Goal: Information Seeking & Learning: Check status

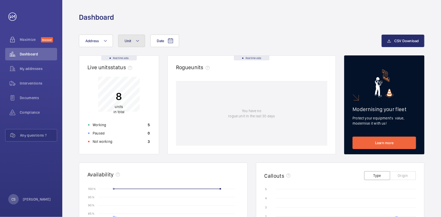
click at [138, 40] on mat-icon at bounding box center [138, 41] width 4 height 6
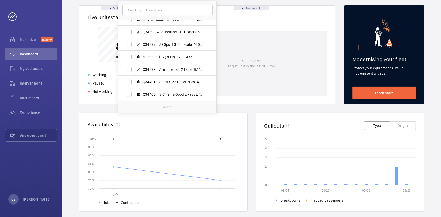
scroll to position [52, 0]
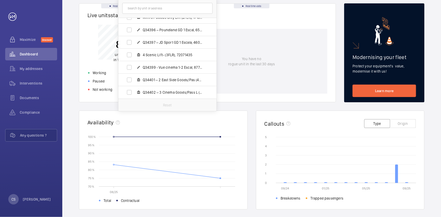
click at [255, 35] on div "You have no rogue unit in the last 30 days" at bounding box center [252, 61] width 152 height 65
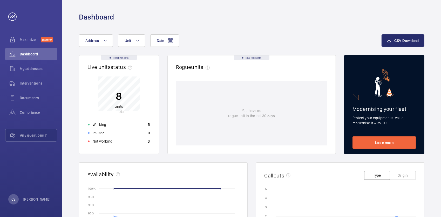
scroll to position [0, 0]
click at [102, 141] on p "Not working" at bounding box center [103, 141] width 20 height 5
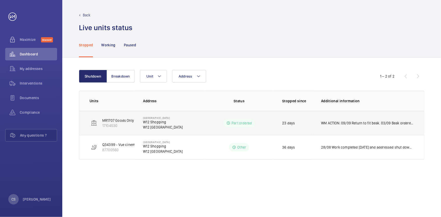
click at [348, 124] on p "WM ACTION: 09/09 Return to fit beak. 03/09 Beak ordered 01/09 Repair team to re…" at bounding box center [367, 122] width 93 height 5
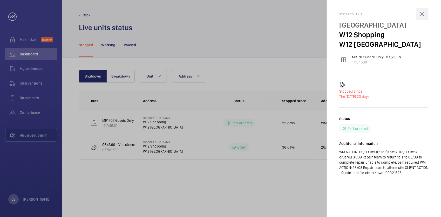
click at [424, 14] on wm-front-icon-button at bounding box center [422, 14] width 12 height 12
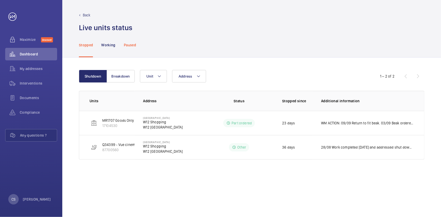
click at [130, 44] on p "Paused" at bounding box center [130, 44] width 12 height 5
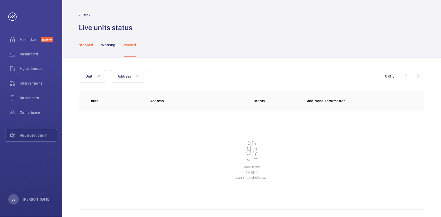
click at [89, 44] on p "Stopped" at bounding box center [86, 44] width 14 height 5
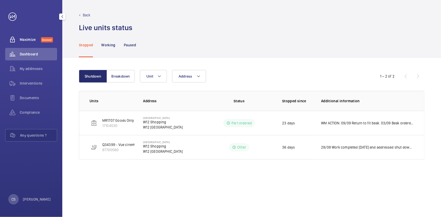
click at [30, 39] on span "Maximize" at bounding box center [30, 39] width 21 height 5
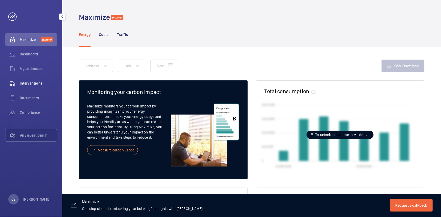
click at [34, 82] on span "Interventions" at bounding box center [38, 83] width 37 height 5
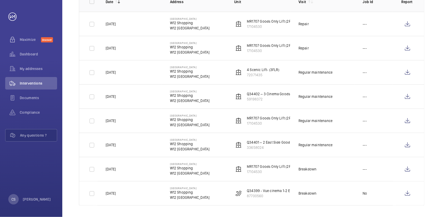
scroll to position [89, 0]
